Goal: Task Accomplishment & Management: Use online tool/utility

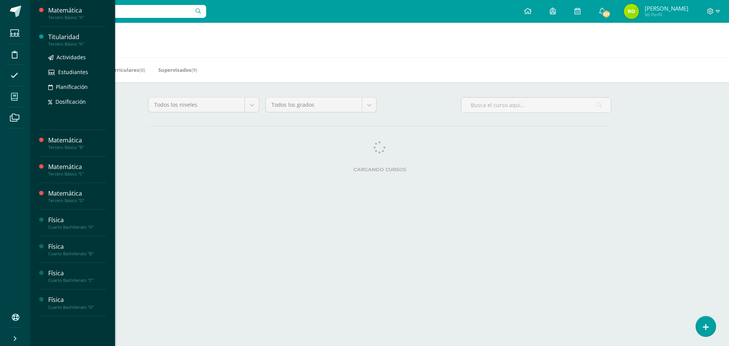
click at [65, 46] on div "Tercero Básico "A"" at bounding box center [77, 43] width 58 height 5
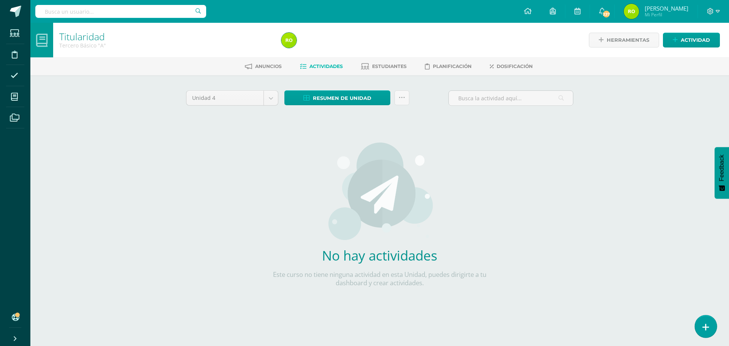
click at [704, 327] on icon at bounding box center [705, 327] width 7 height 9
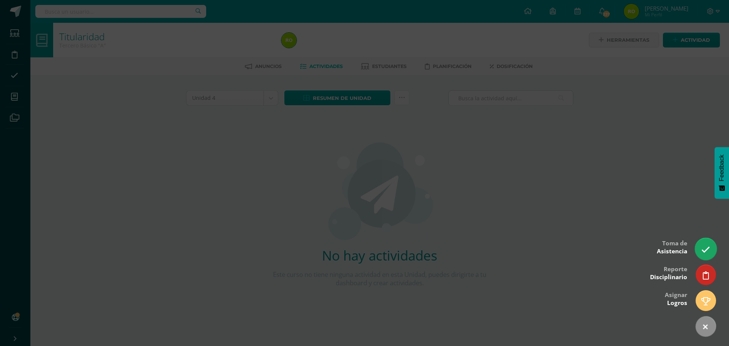
click at [707, 255] on link at bounding box center [706, 249] width 22 height 22
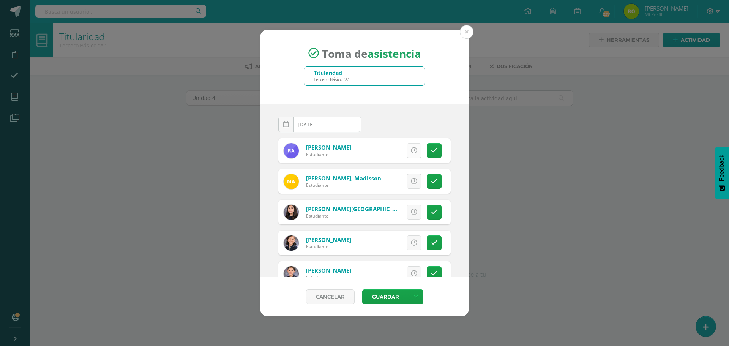
click at [407, 152] on link at bounding box center [414, 150] width 15 height 15
click at [405, 152] on span "Excusa" at bounding box center [401, 151] width 21 height 14
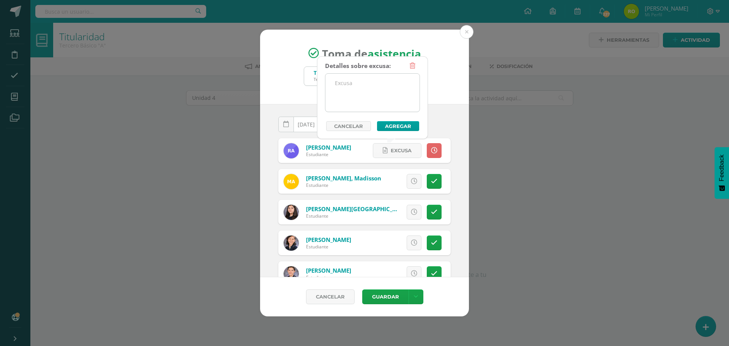
click at [349, 83] on textarea at bounding box center [372, 93] width 94 height 38
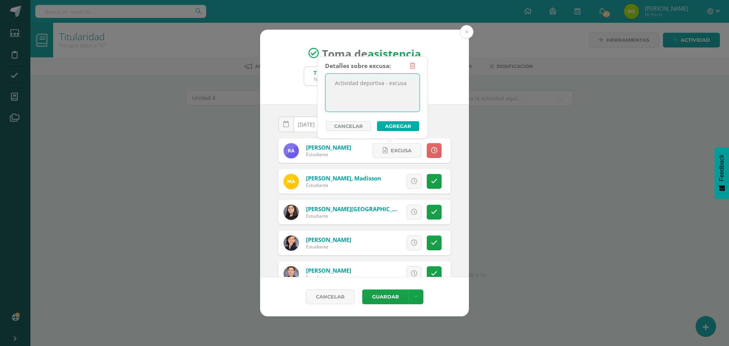
type textarea "Actividad deportiva - excusa"
click at [391, 125] on button "Agregar" at bounding box center [398, 126] width 42 height 10
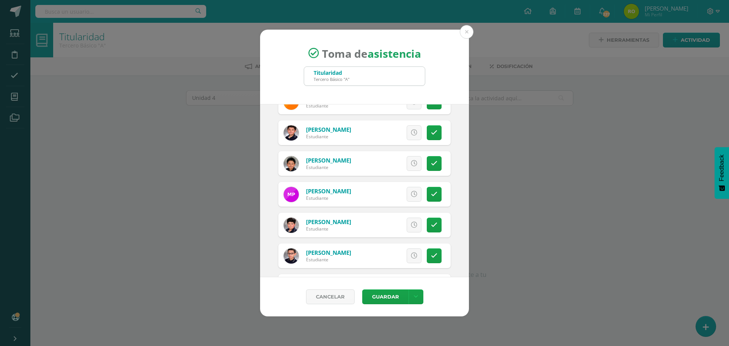
scroll to position [835, 0]
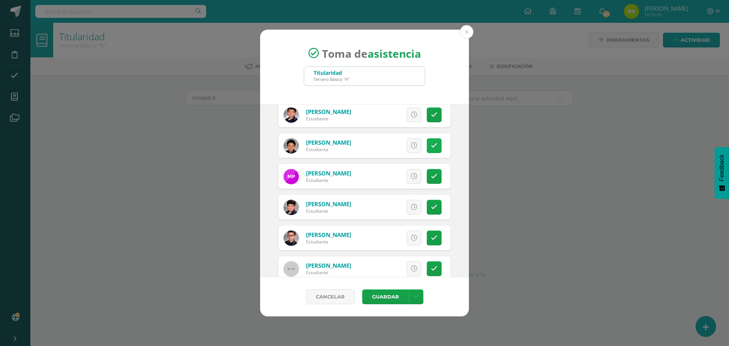
click at [431, 150] on link at bounding box center [434, 145] width 15 height 15
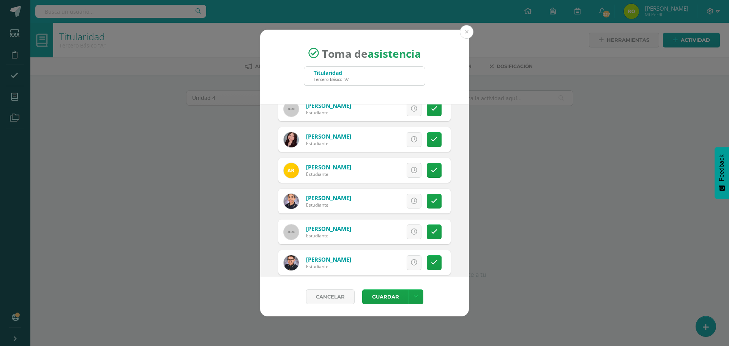
scroll to position [987, 0]
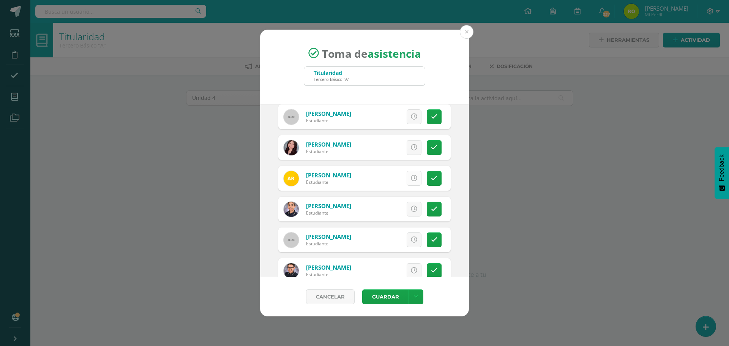
click at [411, 179] on icon at bounding box center [414, 178] width 6 height 6
click at [407, 180] on link "Excusa" at bounding box center [397, 178] width 49 height 15
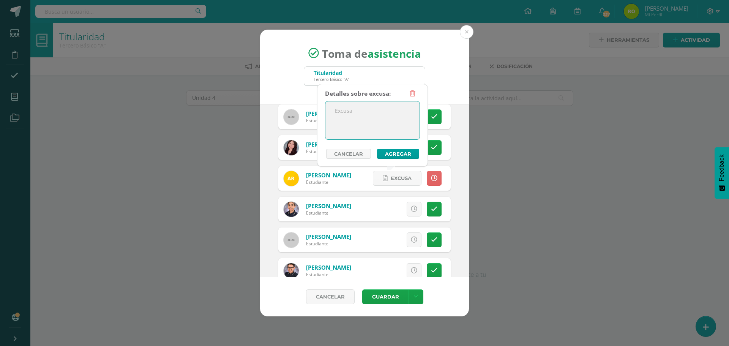
click at [336, 117] on textarea at bounding box center [372, 120] width 94 height 38
type textarea "Viaje familiar"
click at [393, 154] on button "Agregar" at bounding box center [398, 154] width 42 height 10
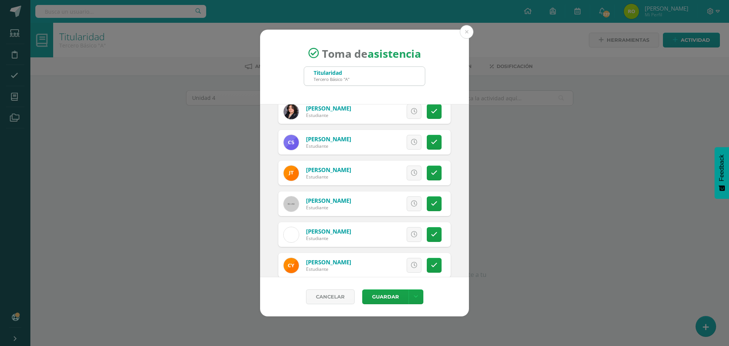
scroll to position [1190, 0]
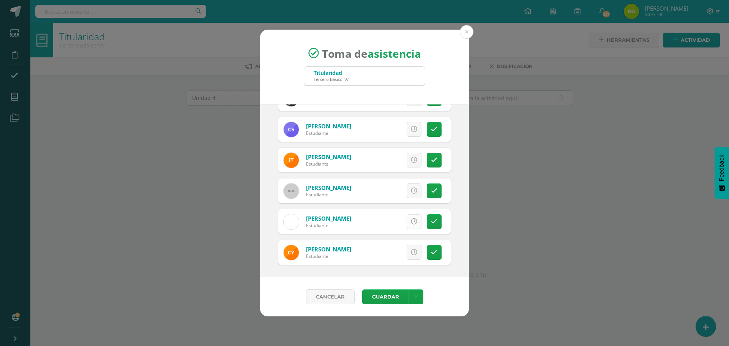
click at [411, 219] on icon at bounding box center [414, 221] width 6 height 6
click at [391, 220] on span "Excusa" at bounding box center [401, 222] width 21 height 14
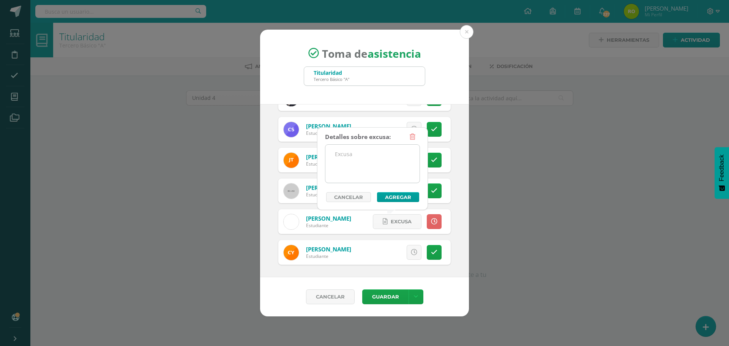
click at [356, 158] on textarea at bounding box center [372, 164] width 94 height 38
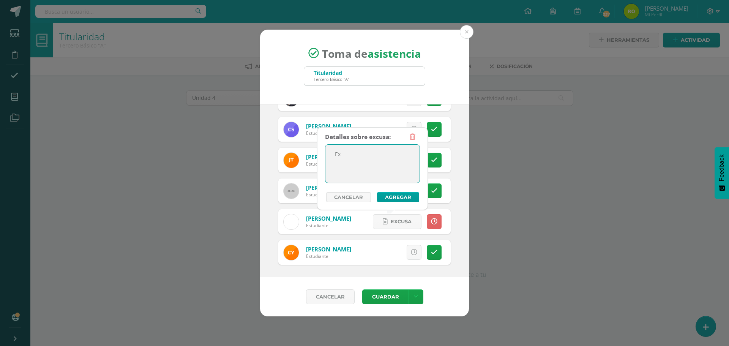
type textarea "E"
type textarea "Ausente por enfermedad"
click at [391, 195] on button "Agregar" at bounding box center [398, 197] width 42 height 10
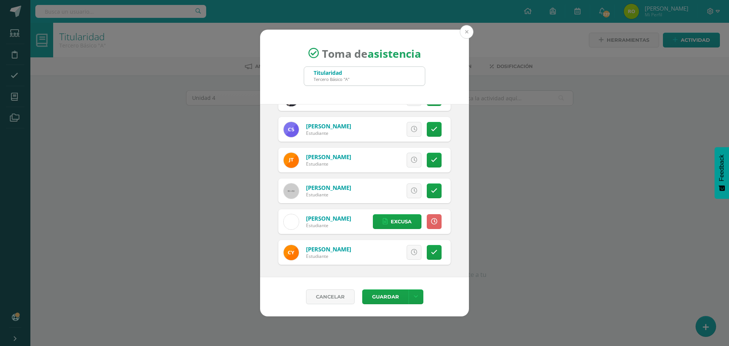
click at [465, 35] on button at bounding box center [467, 32] width 14 height 14
